Goal: Task Accomplishment & Management: Complete application form

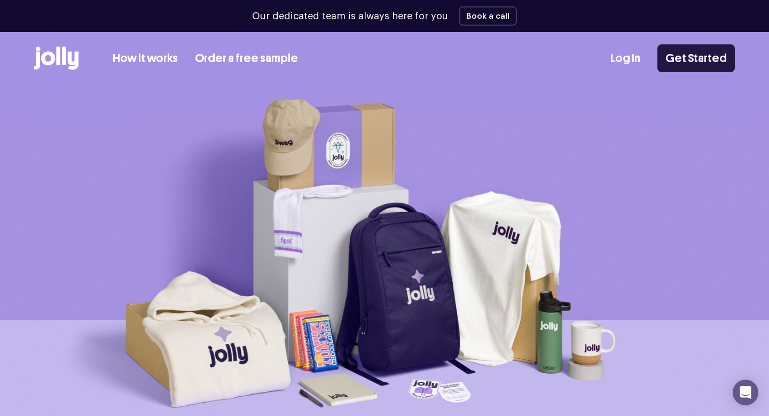
click at [696, 57] on link "Get Started" at bounding box center [696, 58] width 77 height 28
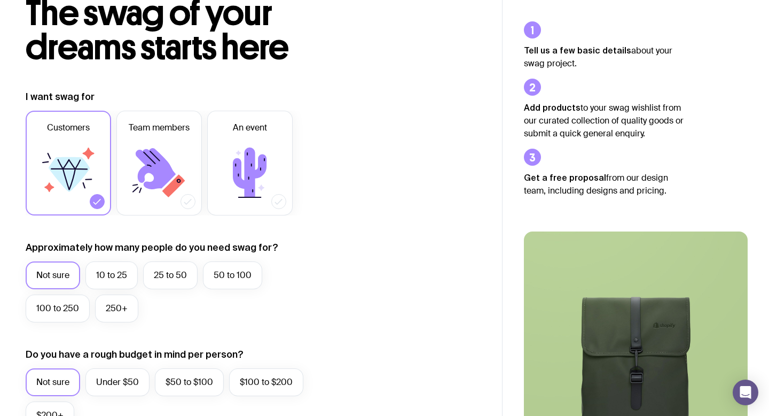
scroll to position [81, 0]
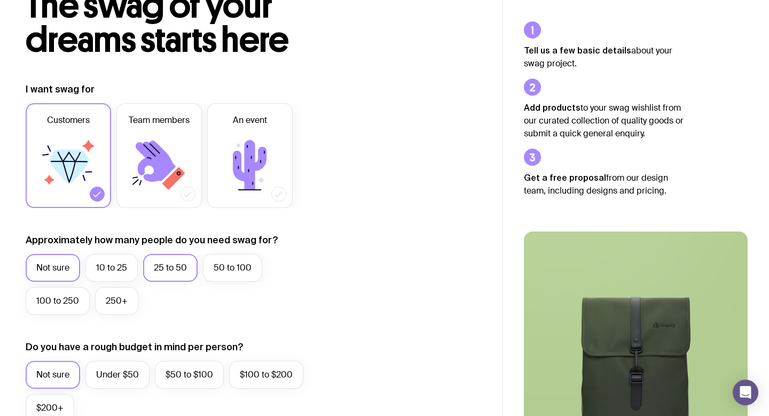
click at [172, 271] on label "25 to 50" at bounding box center [170, 268] width 55 height 28
click at [0, 0] on input "25 to 50" at bounding box center [0, 0] width 0 height 0
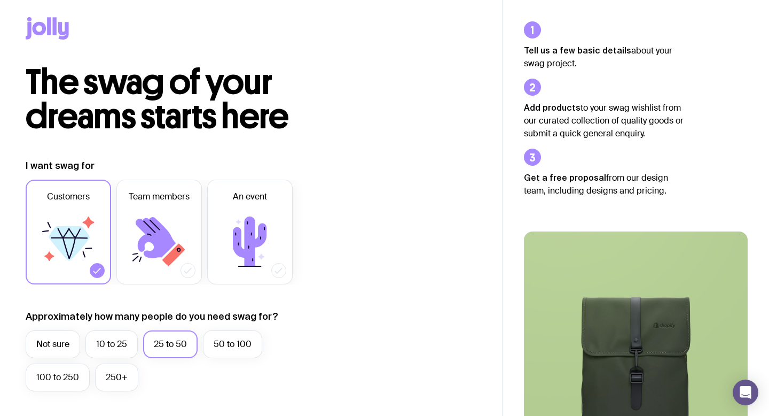
scroll to position [0, 0]
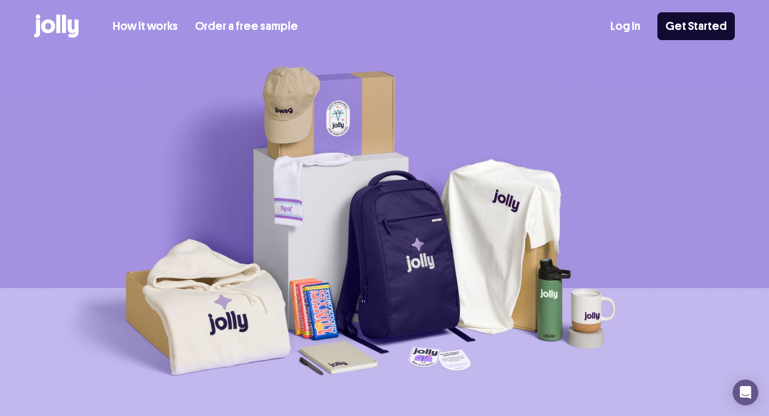
click at [54, 37] on icon at bounding box center [56, 26] width 44 height 24
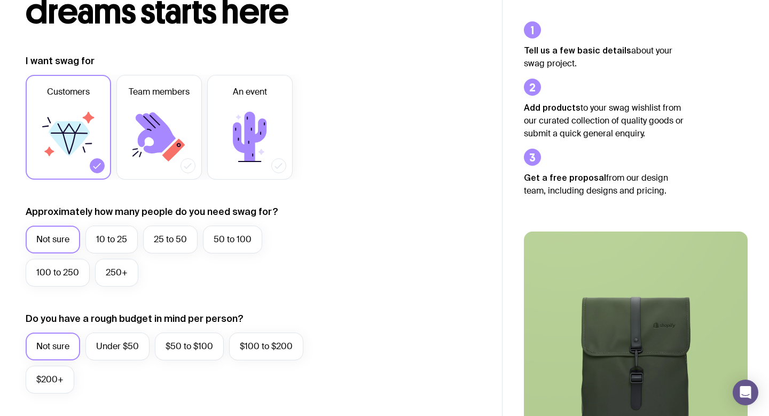
scroll to position [203, 0]
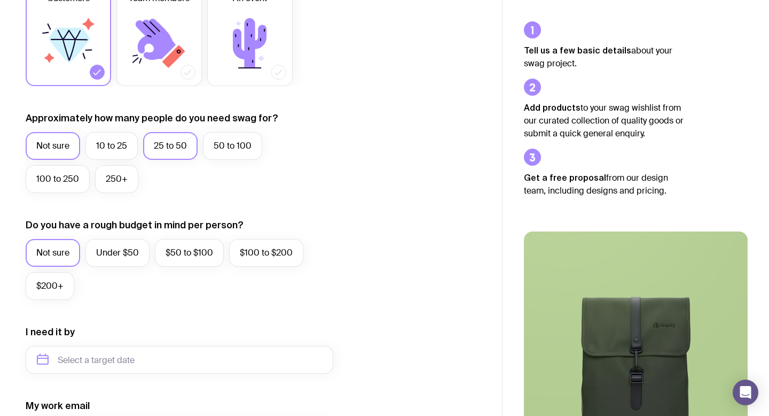
click at [168, 145] on label "25 to 50" at bounding box center [170, 146] width 55 height 28
click at [0, 0] on input "25 to 50" at bounding box center [0, 0] width 0 height 0
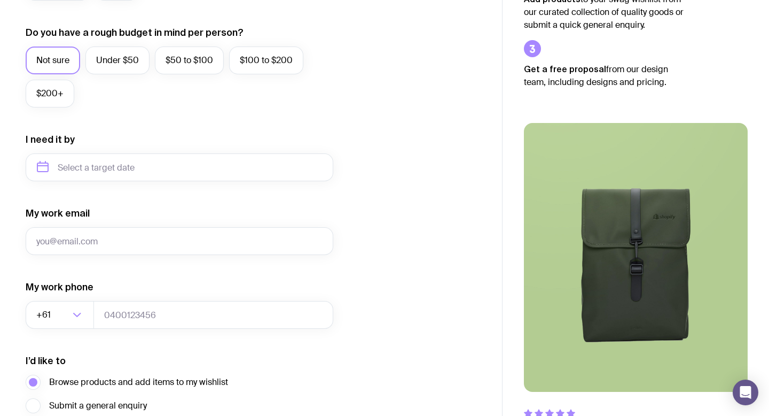
scroll to position [407, 0]
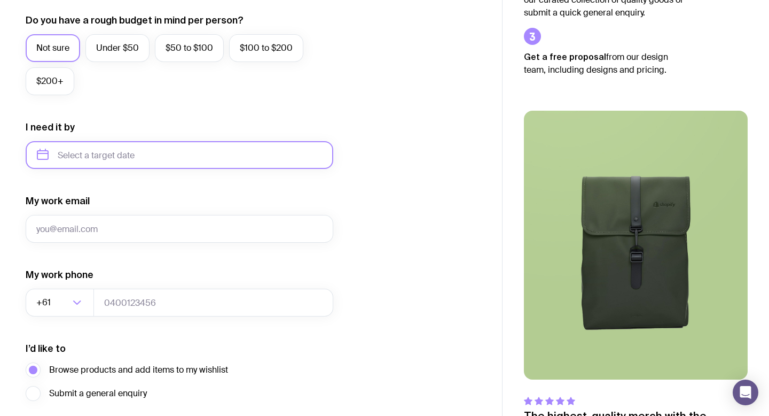
click at [121, 159] on input "text" at bounding box center [180, 155] width 308 height 28
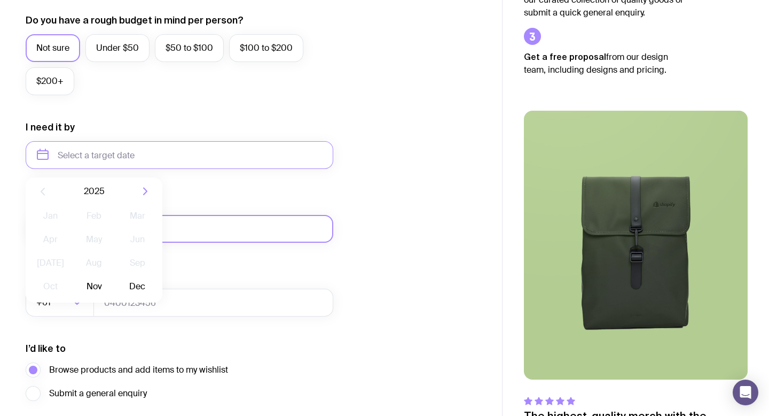
click at [302, 234] on input "My work email" at bounding box center [180, 229] width 308 height 28
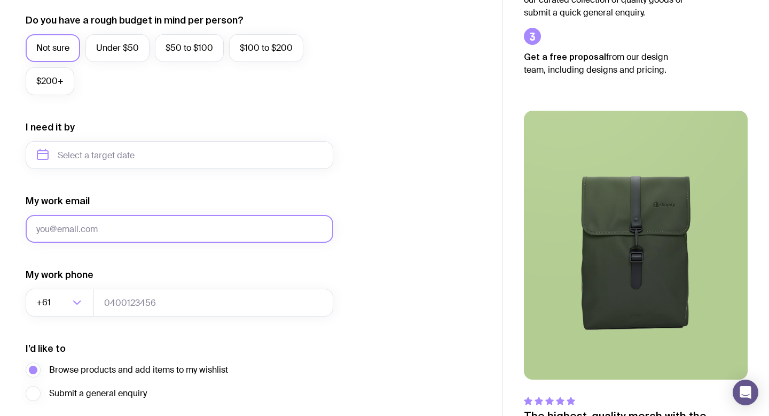
scroll to position [493, 0]
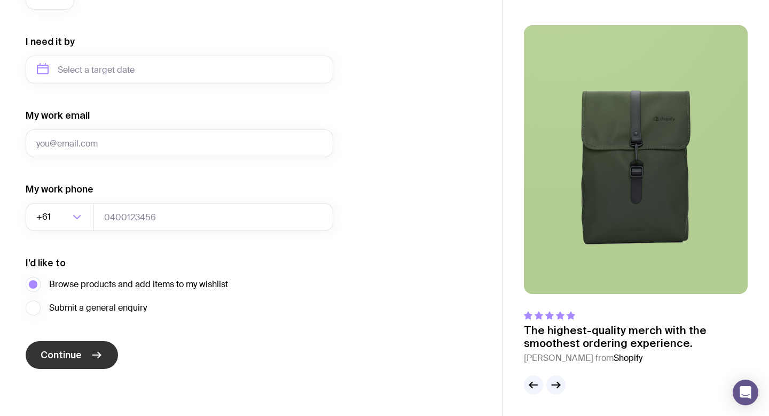
click at [98, 354] on icon "submit" at bounding box center [96, 354] width 13 height 13
